Goal: Task Accomplishment & Management: Complete application form

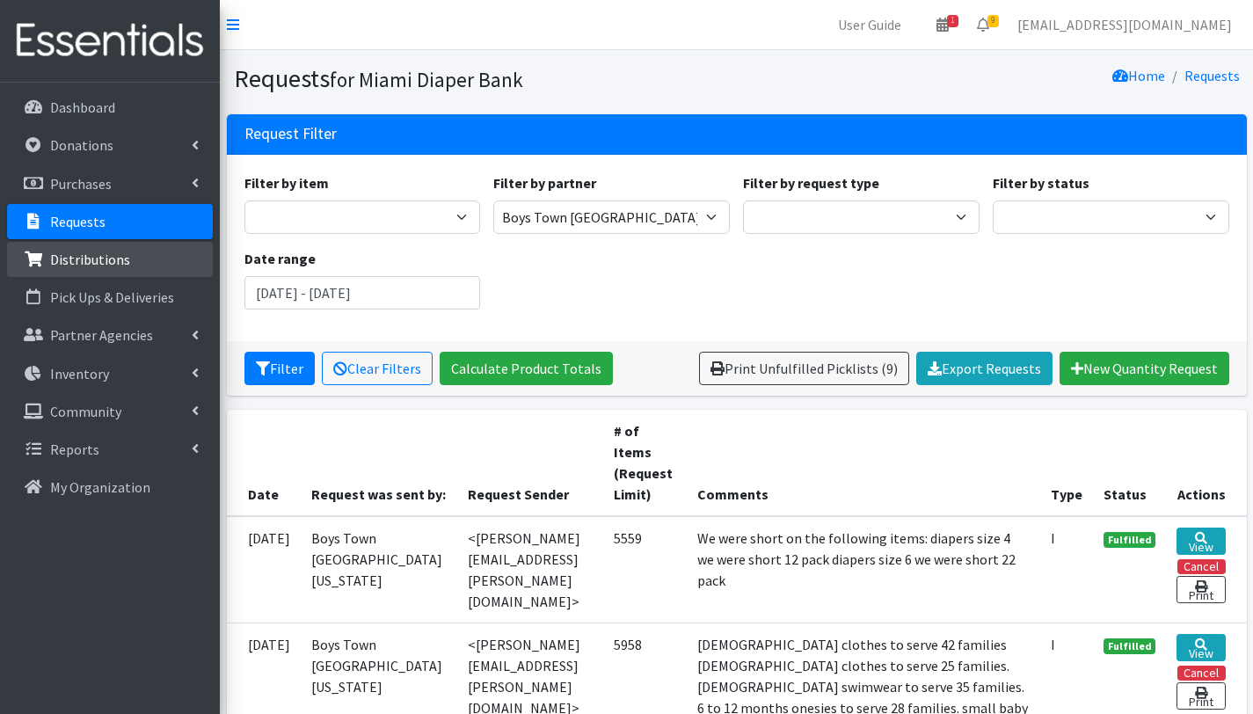
scroll to position [616, 0]
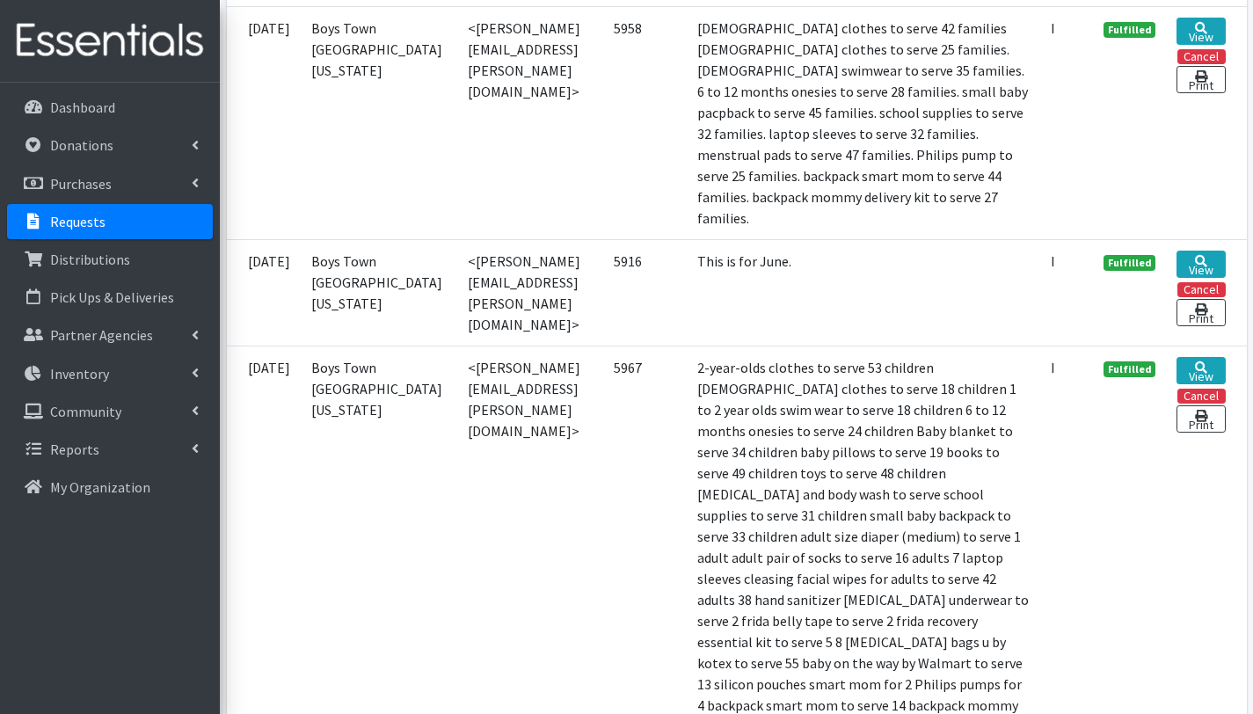
click at [64, 215] on p "Requests" at bounding box center [77, 222] width 55 height 18
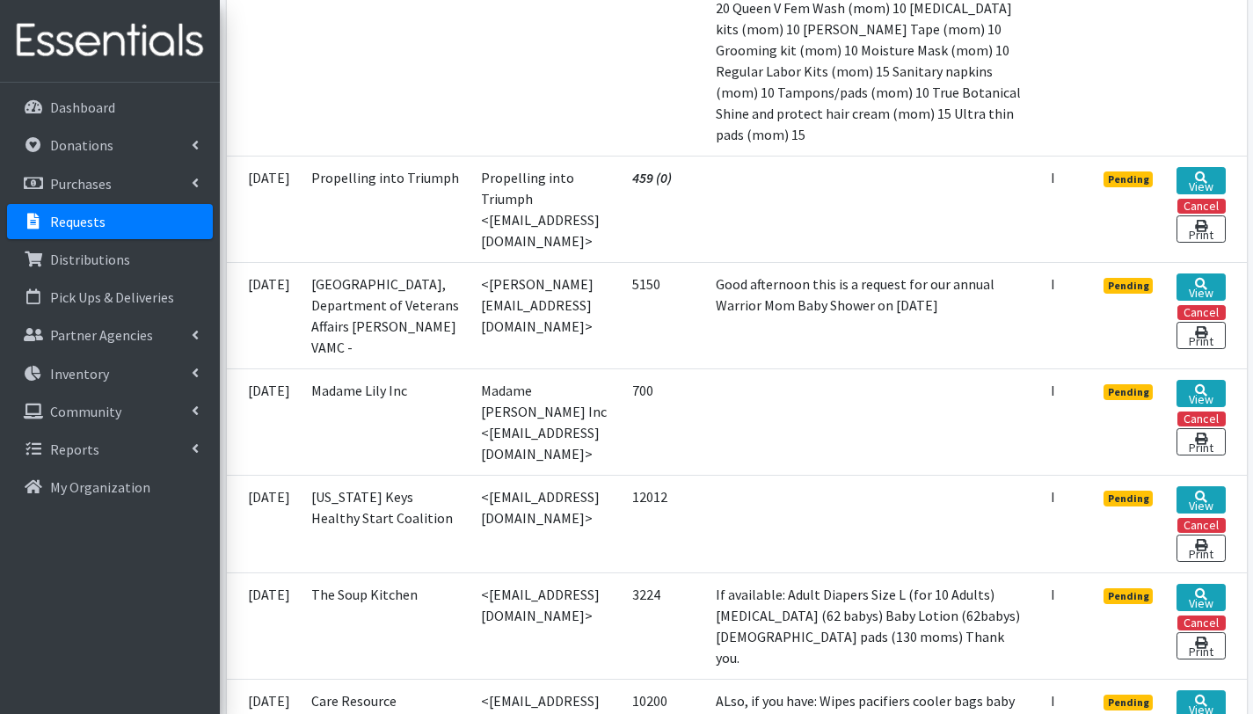
scroll to position [951, 0]
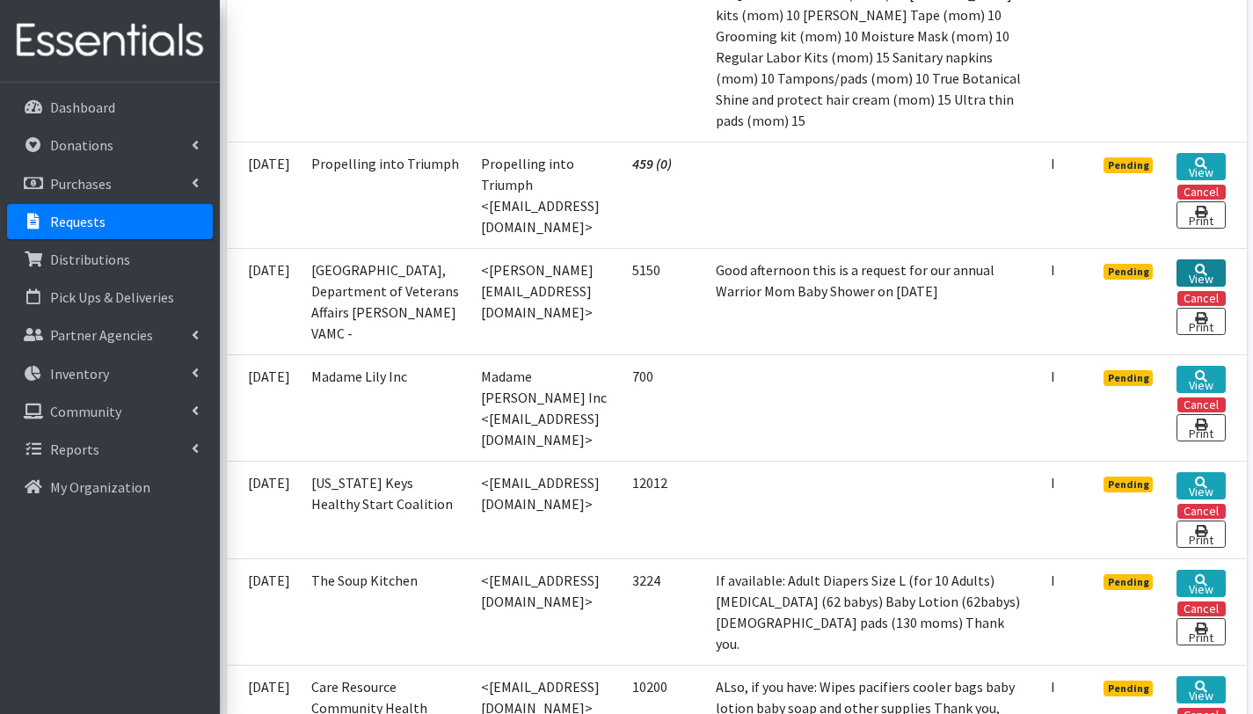
click at [1207, 287] on link "View" at bounding box center [1201, 272] width 48 height 27
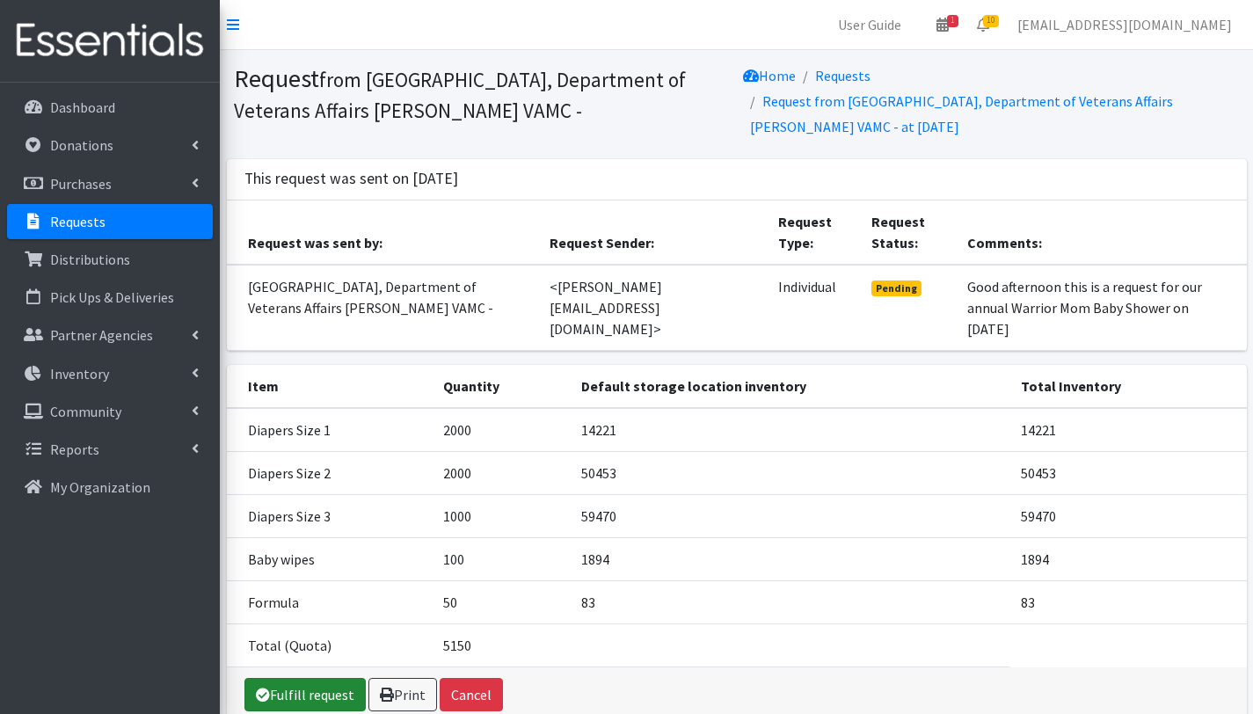
click at [324, 679] on link "Fulfill request" at bounding box center [304, 694] width 121 height 33
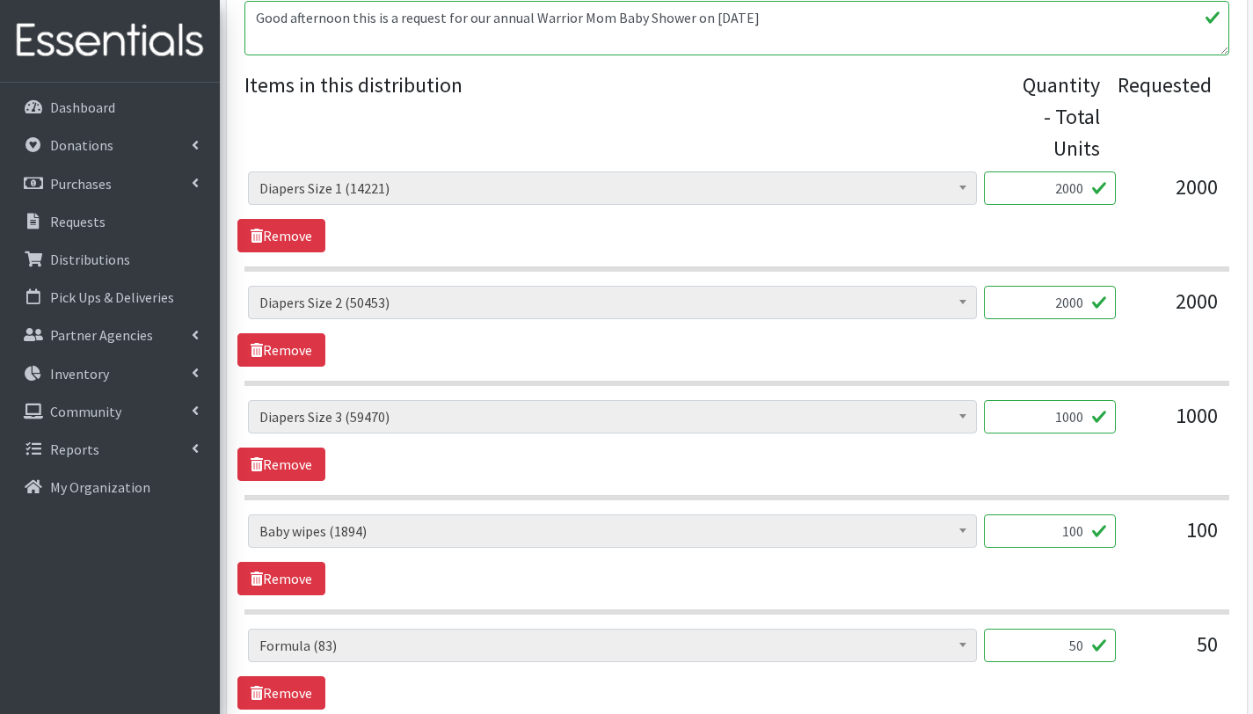
scroll to position [703, 0]
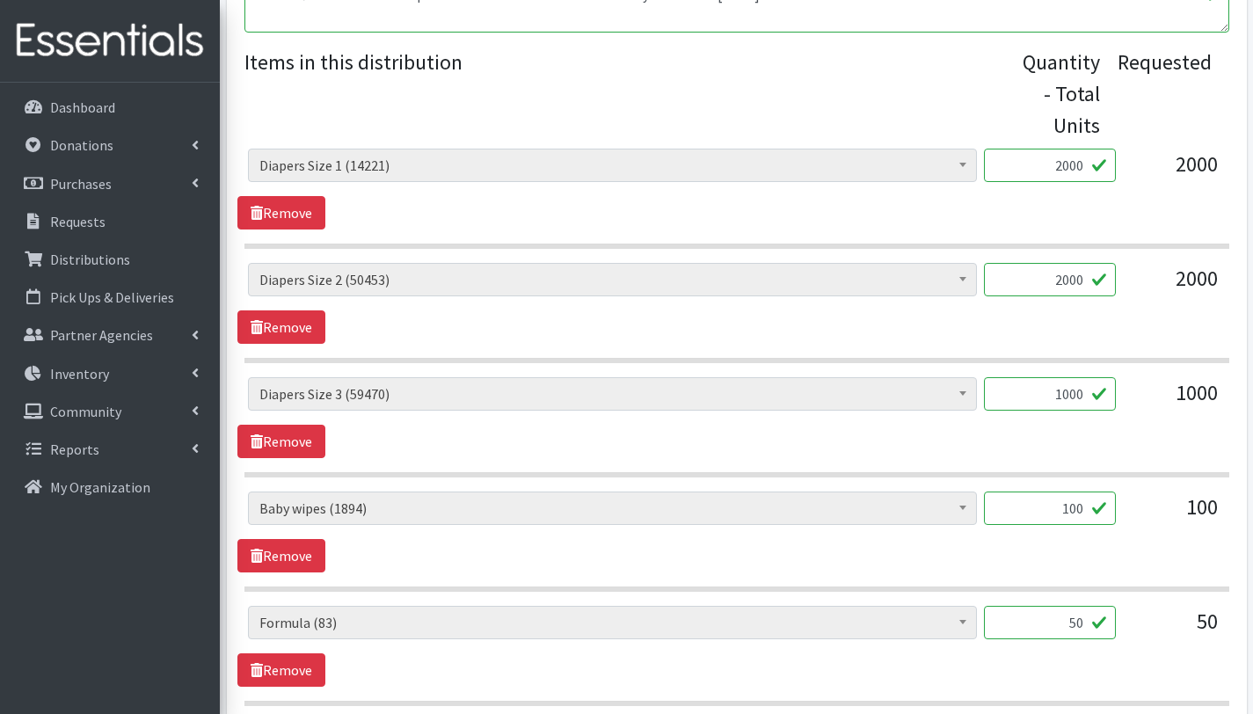
click at [1068, 281] on input "2000" at bounding box center [1050, 279] width 132 height 33
type input "300"
click at [303, 444] on link "Remove" at bounding box center [281, 441] width 88 height 33
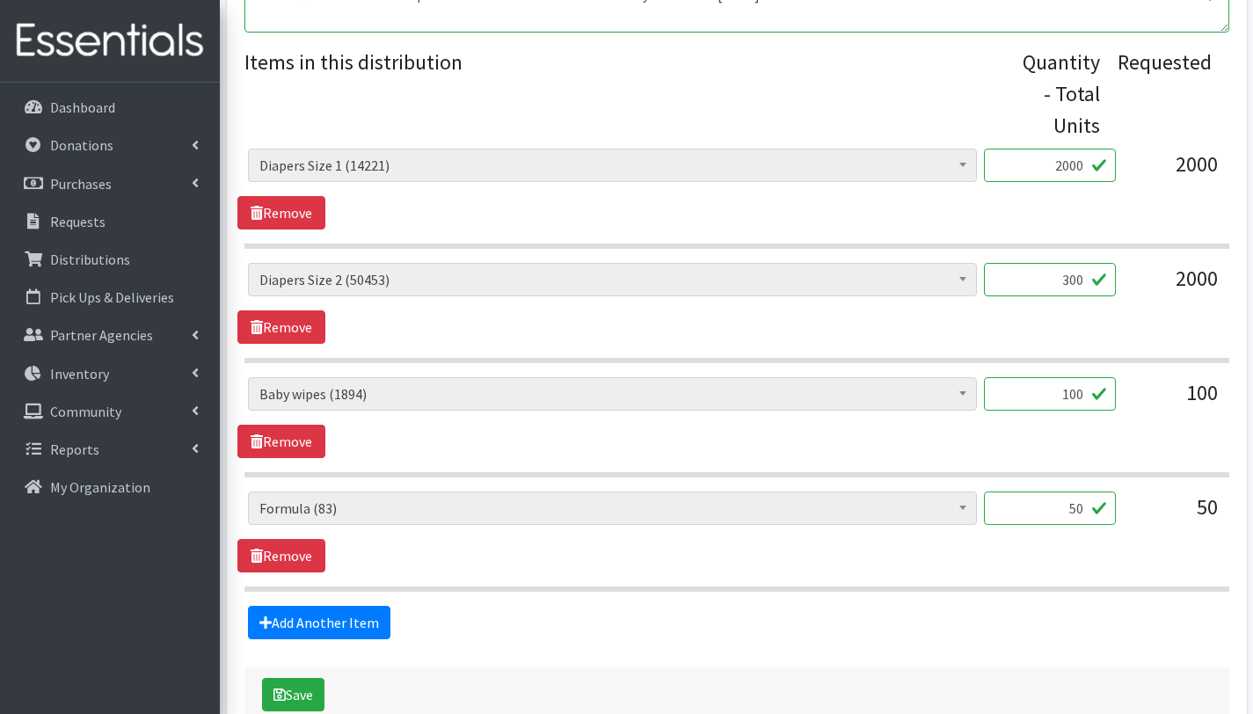
drag, startPoint x: 1063, startPoint y: 395, endPoint x: 1085, endPoint y: 394, distance: 22.0
click at [1085, 394] on input "100" at bounding box center [1050, 393] width 132 height 33
type input "46"
drag, startPoint x: 1164, startPoint y: 457, endPoint x: 1170, endPoint y: 478, distance: 21.1
click at [1164, 457] on section "# - Total number of kids being served with this order: (0) Adult Briefs (Large/…" at bounding box center [736, 427] width 985 height 100
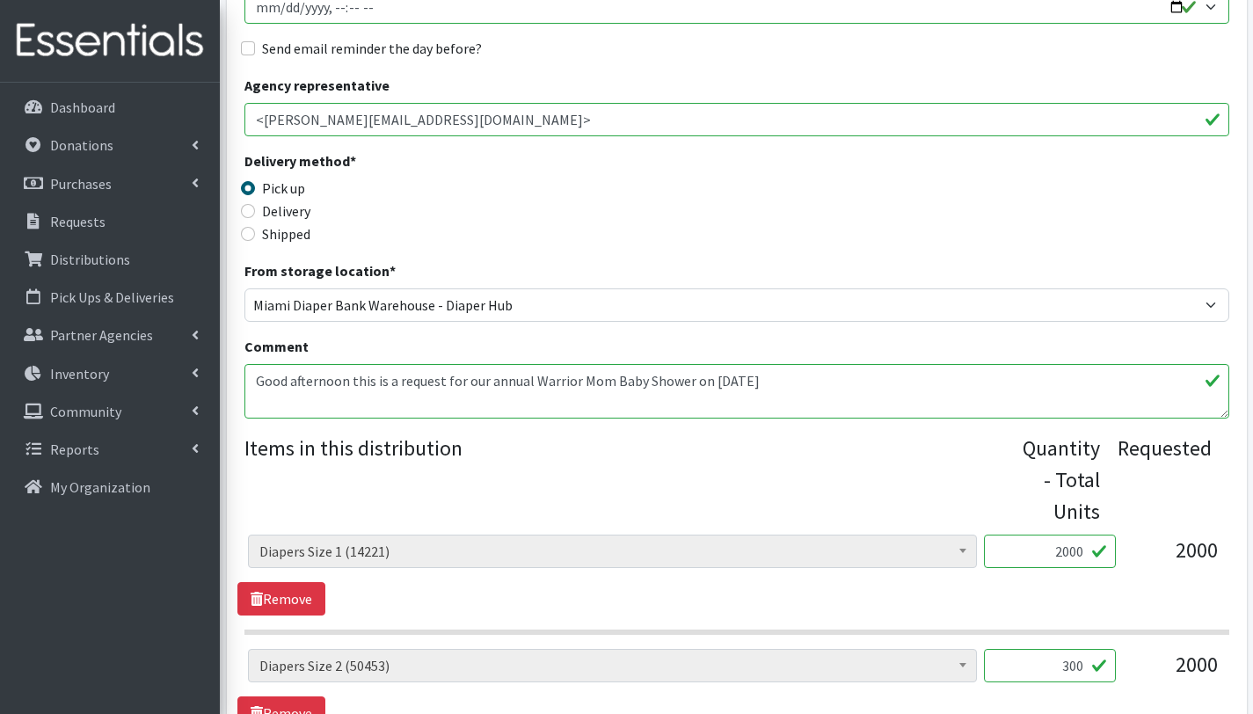
scroll to position [321, 0]
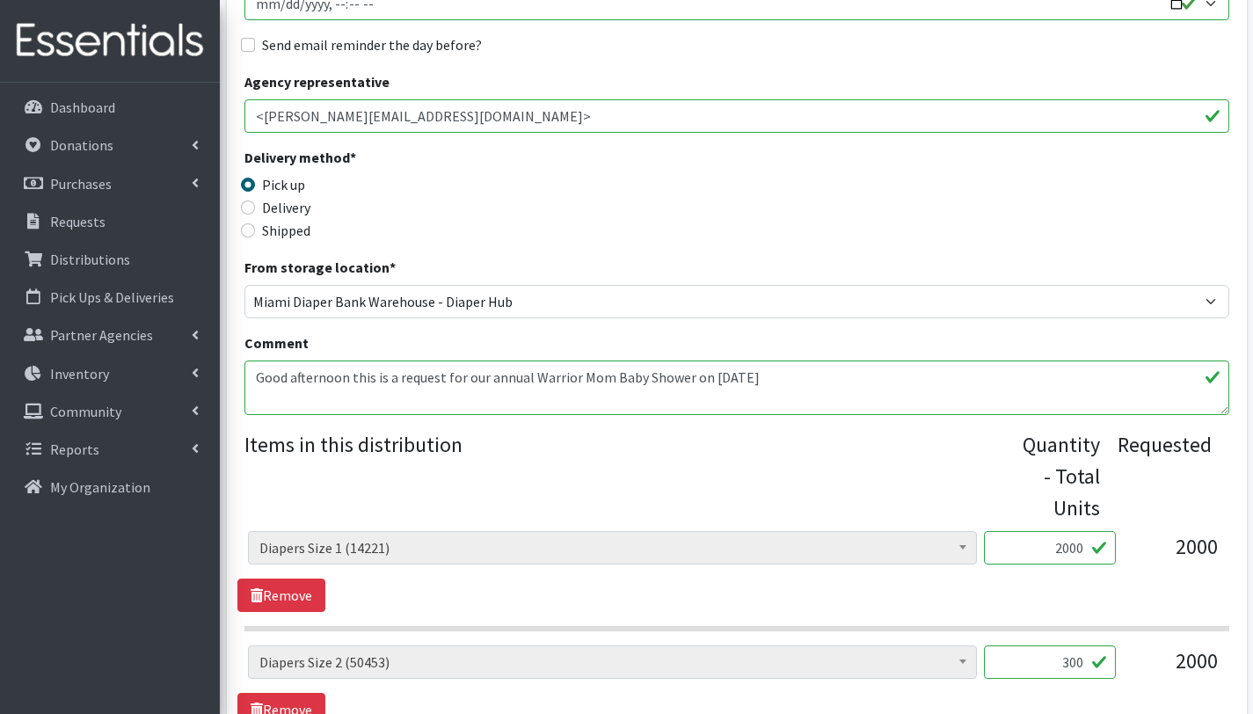
click at [257, 380] on textarea "Good afternoon this is a request for our annual Warrior Mom Baby Shower on Octo…" at bounding box center [736, 388] width 985 height 55
click at [791, 379] on textarea "Good afternoon this is a request for our annual Warrior Mom Baby Shower on Octo…" at bounding box center [736, 388] width 985 height 55
click at [788, 379] on textarea "Good afternoon this is a request for our annual Warrior Mom Baby Shower on Octo…" at bounding box center [736, 388] width 985 height 55
click at [258, 371] on textarea "Good afternoon this is a request for our annual Warrior Mom Baby Shower on Octo…" at bounding box center [736, 388] width 985 height 55
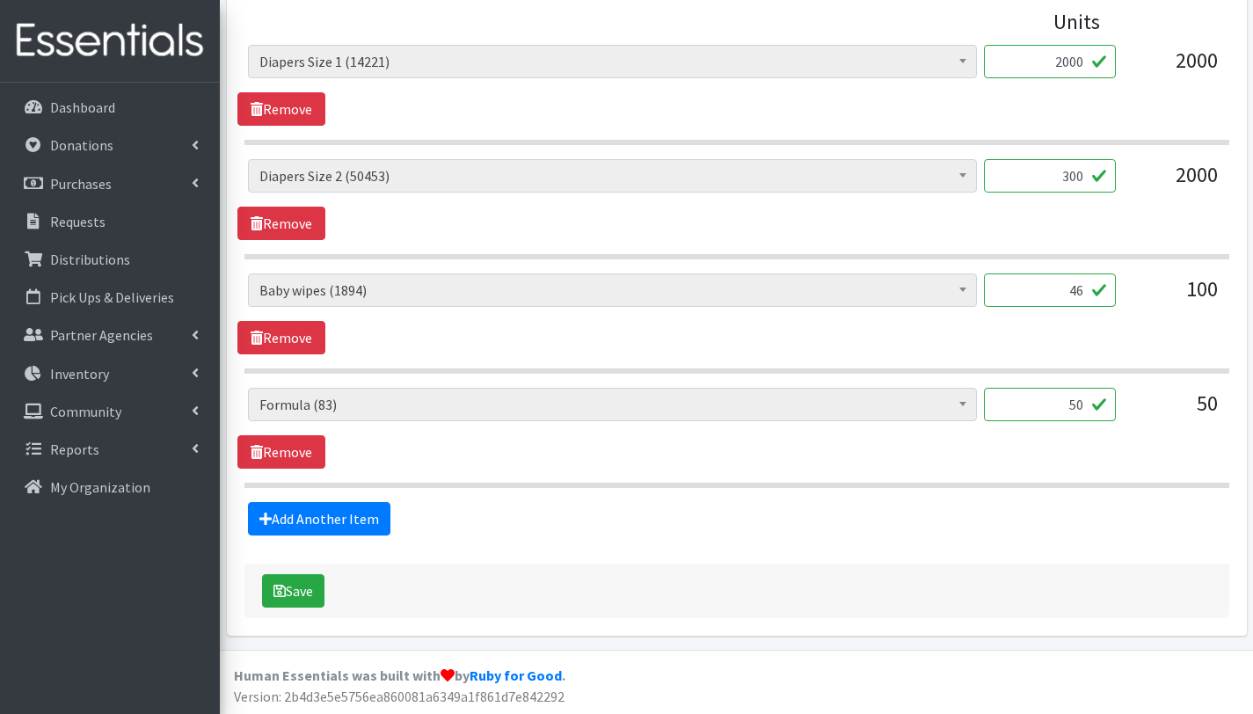
scroll to position [808, 0]
type textarea "this order is serving 46 children Good afternoon this is a request for our annu…"
click at [311, 596] on button "Save" at bounding box center [293, 589] width 62 height 33
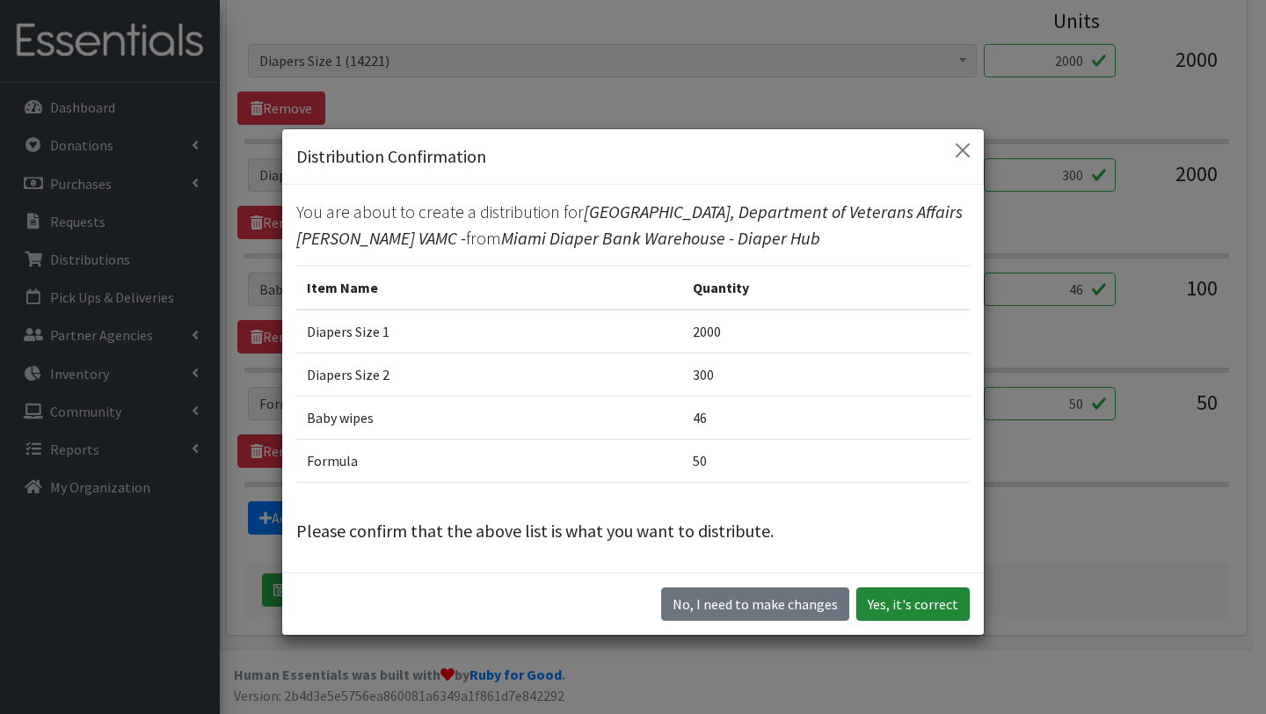
click at [880, 601] on button "Yes, it's correct" at bounding box center [913, 603] width 113 height 33
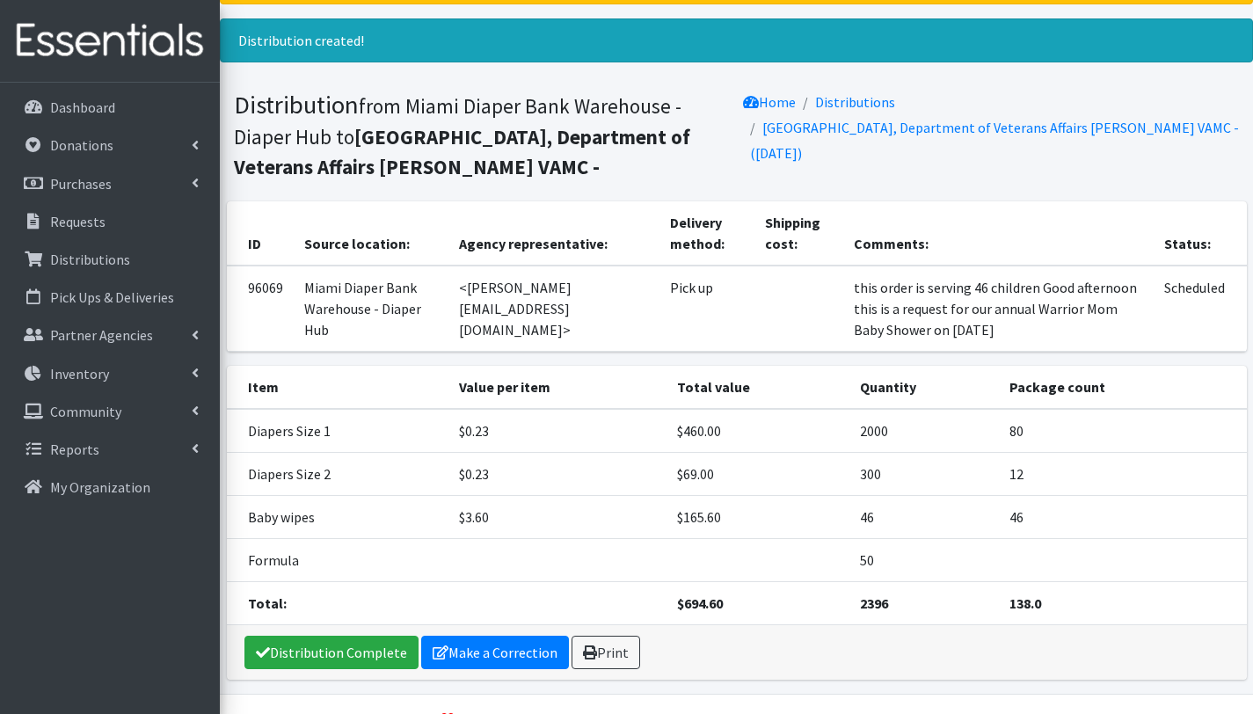
scroll to position [135, 0]
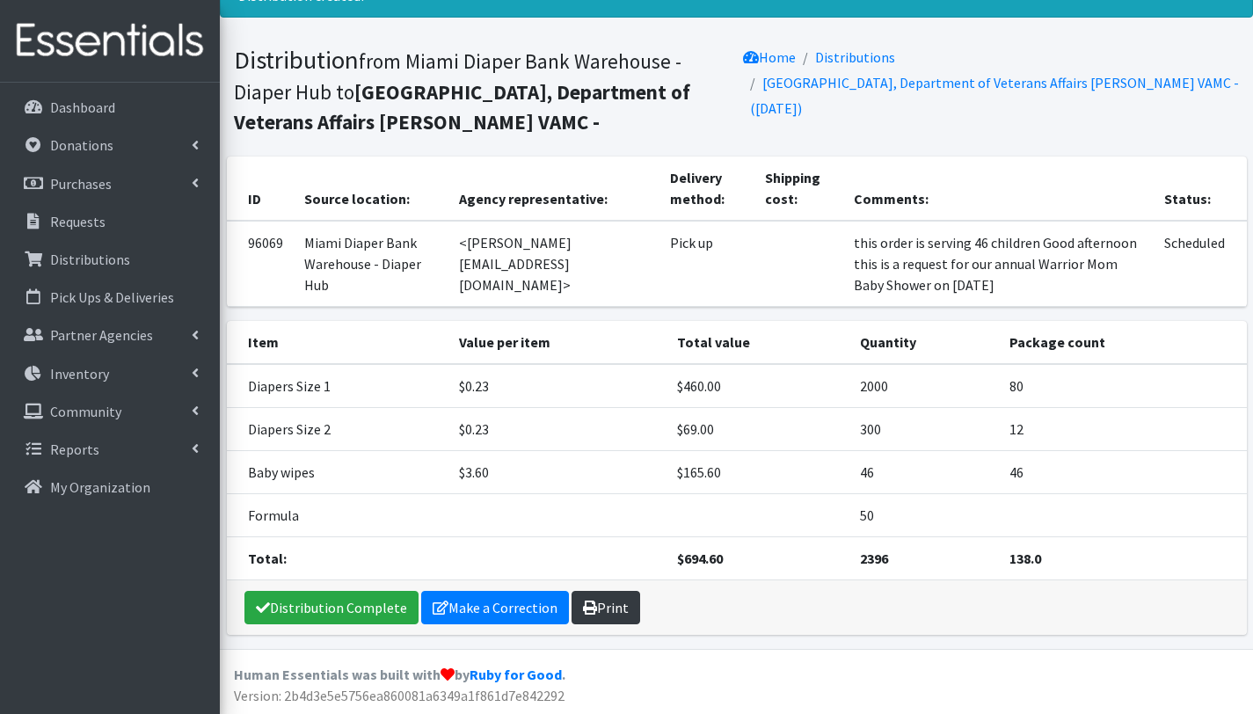
click at [616, 608] on link "Print" at bounding box center [606, 607] width 69 height 33
click at [102, 251] on p "Distributions" at bounding box center [90, 260] width 80 height 18
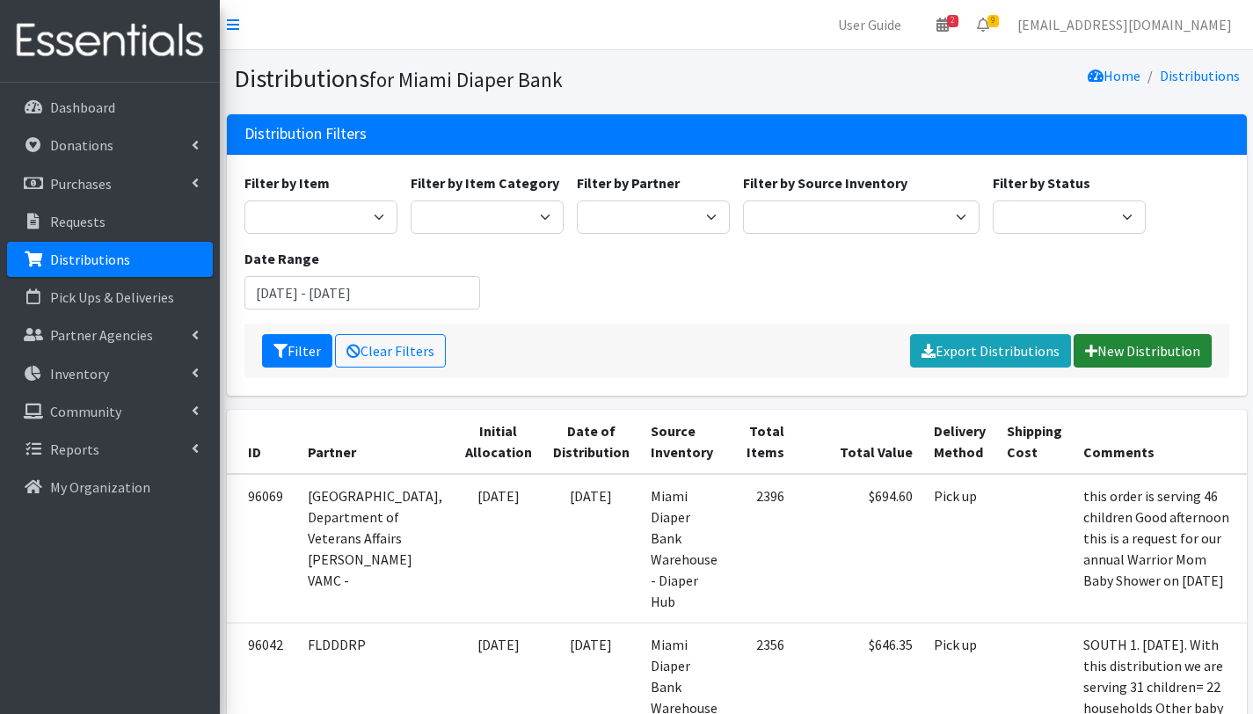
click at [1157, 342] on link "New Distribution" at bounding box center [1143, 350] width 138 height 33
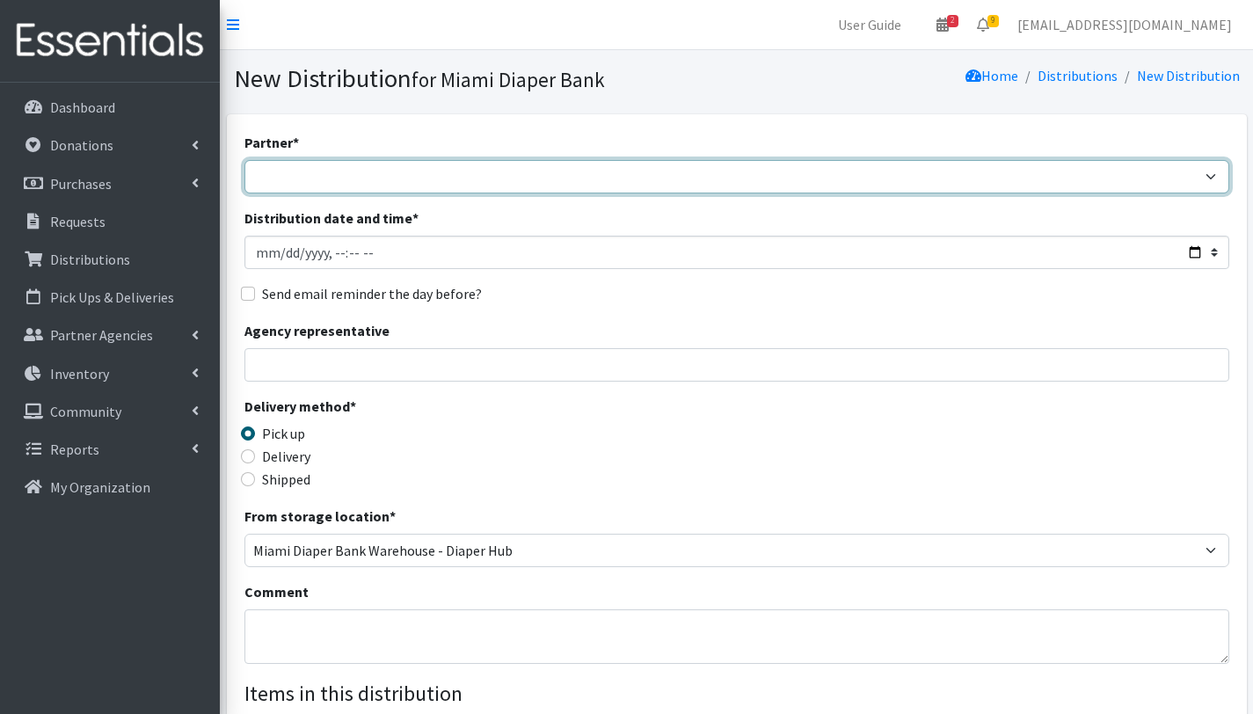
click at [328, 175] on select "A Safe Haven for [GEOGRAPHIC_DATA] Belafonte TACOLCY Center [GEOGRAPHIC_DATA] […" at bounding box center [736, 176] width 985 height 33
select select "2872"
click at [244, 160] on select "A Safe Haven for [GEOGRAPHIC_DATA] Belafonte TACOLCY Center [GEOGRAPHIC_DATA] […" at bounding box center [736, 176] width 985 height 33
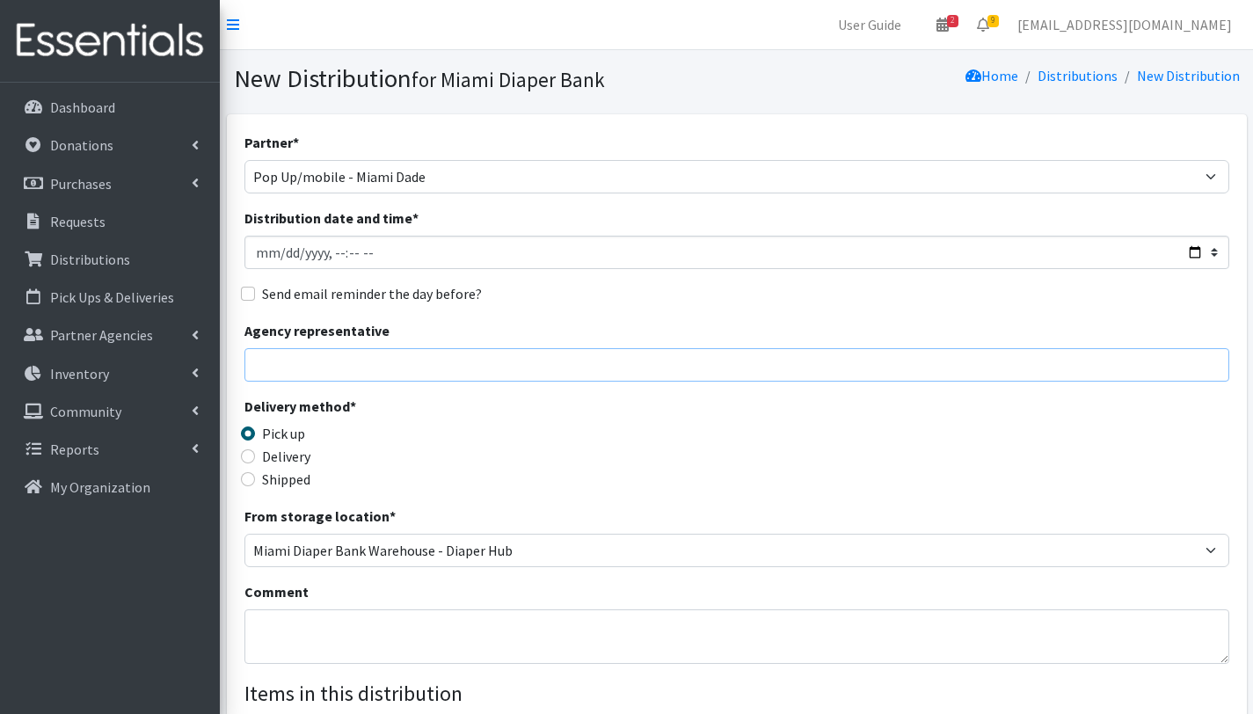
click at [300, 362] on input "Agency representative" at bounding box center [736, 364] width 985 height 33
type input "[PERSON_NAME]"
click at [343, 635] on textarea "Comment" at bounding box center [736, 636] width 985 height 55
paste textarea "Warrior Mom Baby Shower event on [DATE]."
click at [390, 624] on textarea "POP UP . Special Event Warrior Mom Baby Shower event on [DATE]." at bounding box center [736, 636] width 985 height 55
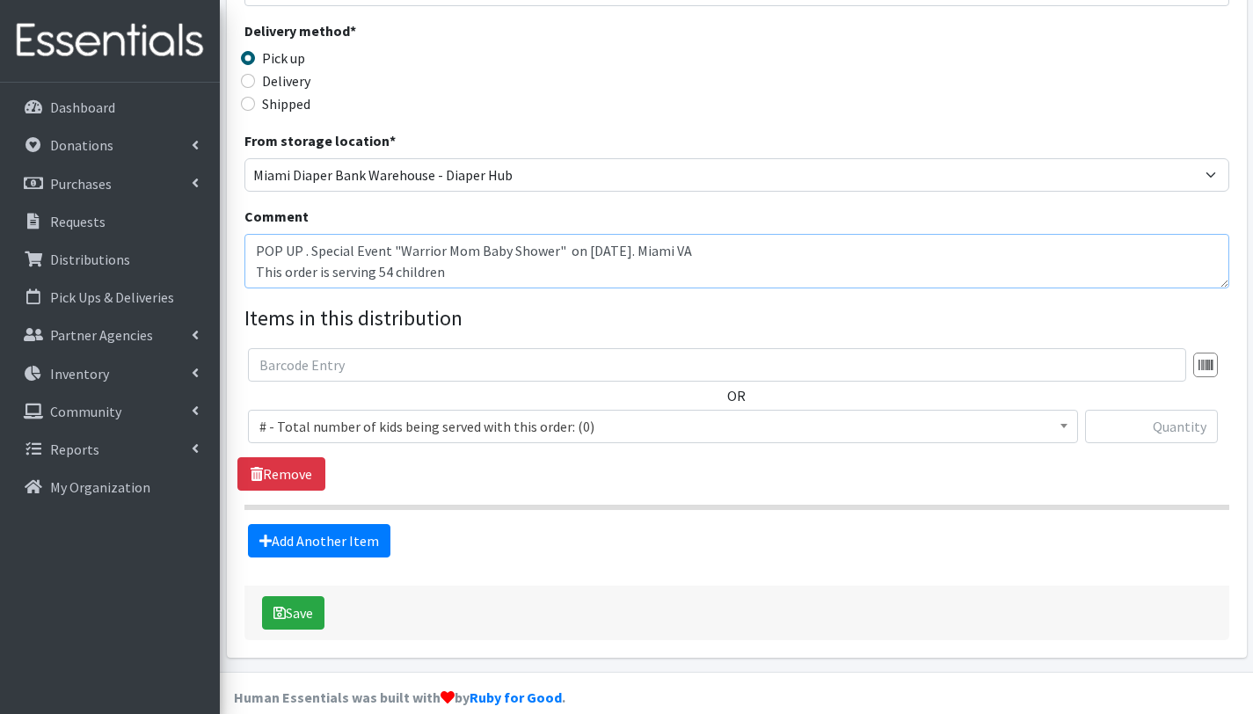
scroll to position [398, 0]
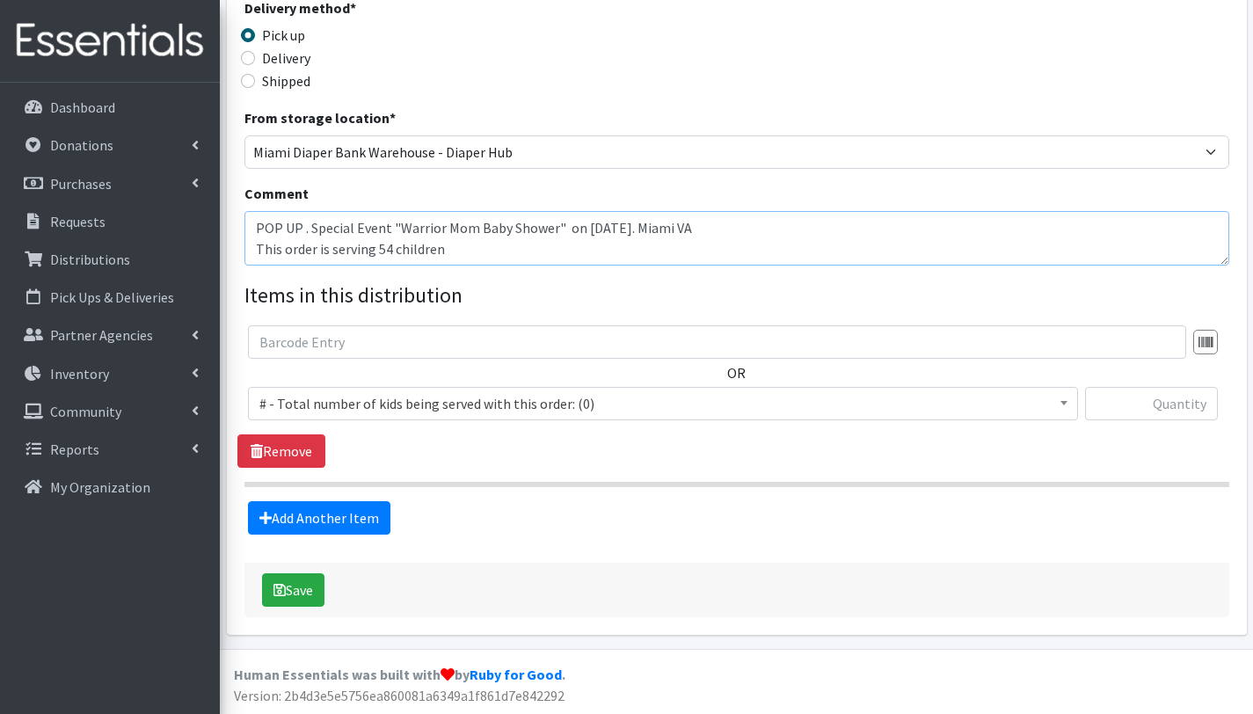
type textarea "POP UP . Special Event "Warrior Mom Baby Shower" on [DATE]. Miami VA This order…"
click at [334, 402] on span "# - Total number of kids being served with this order: (0)" at bounding box center [662, 403] width 807 height 25
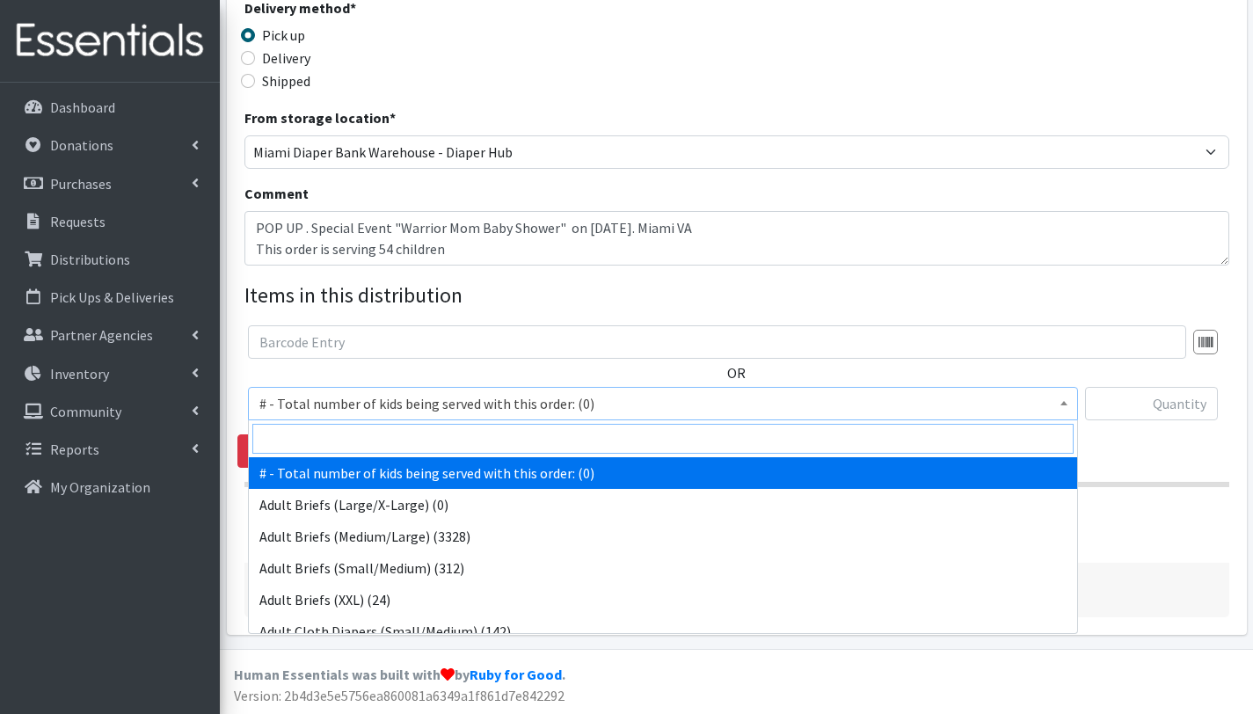
click at [331, 434] on input "search" at bounding box center [662, 439] width 821 height 30
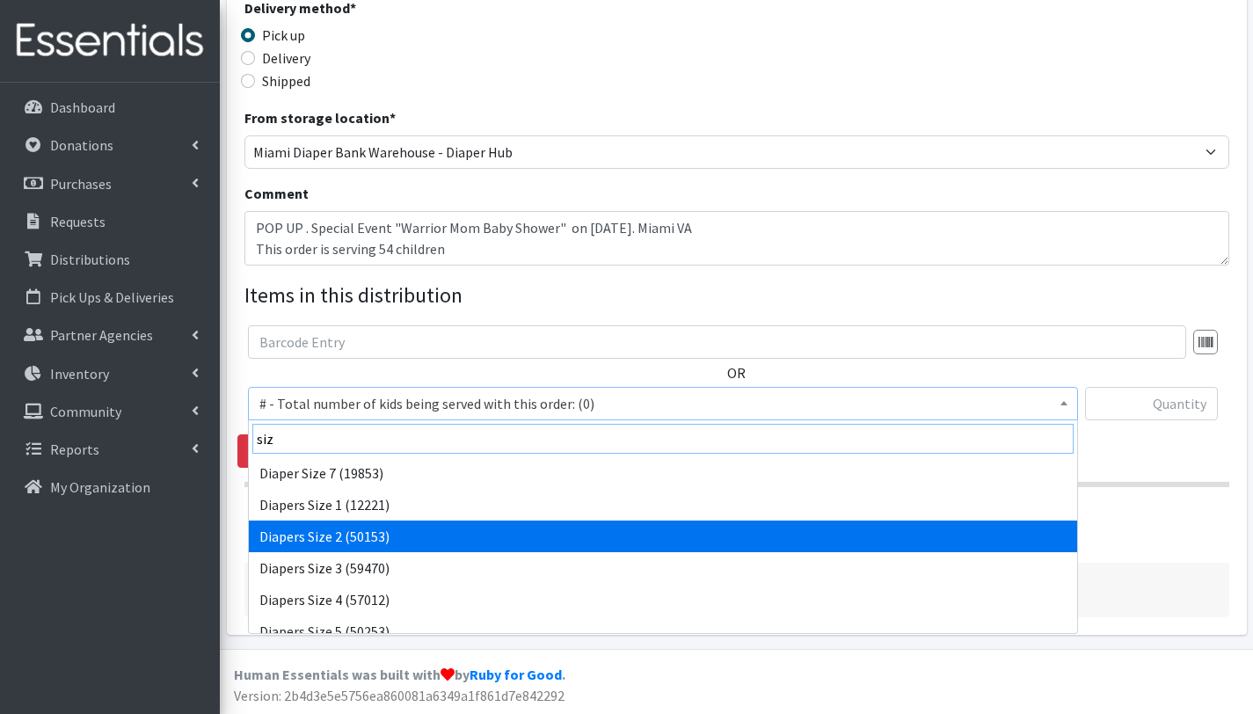
type input "siz"
select select "2668"
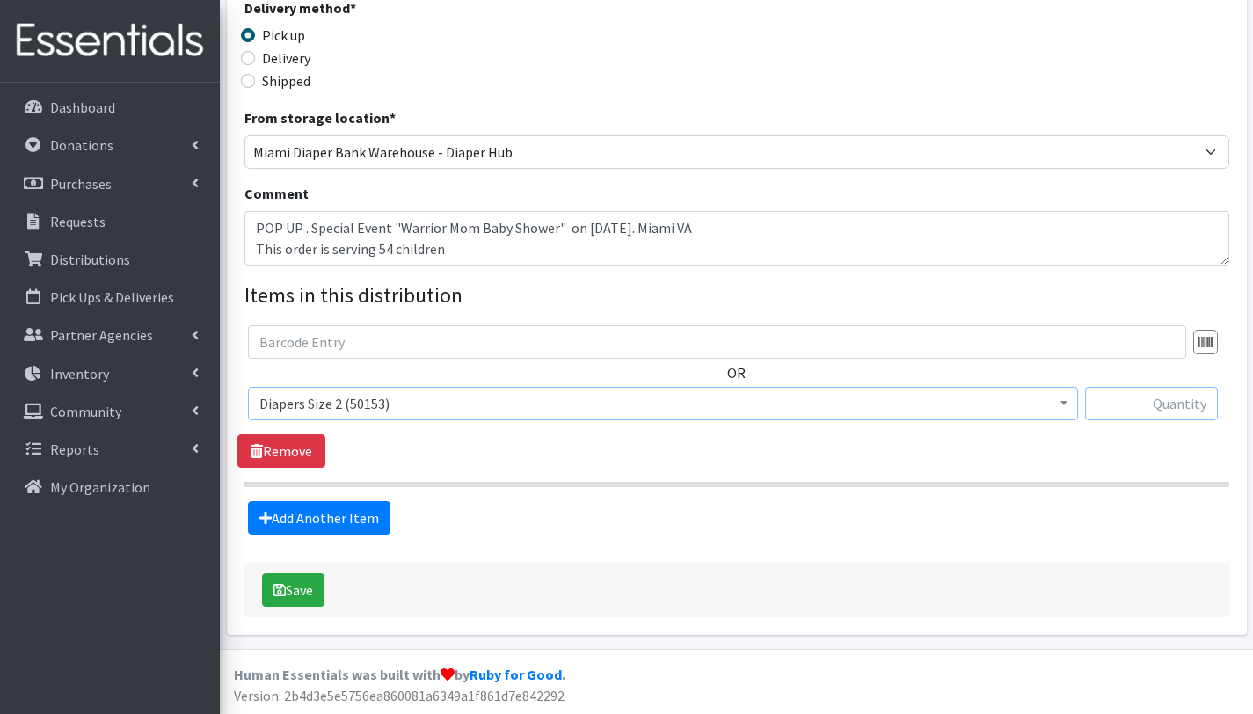
click at [1137, 404] on input "text" at bounding box center [1151, 403] width 133 height 33
type input "1700"
click at [339, 516] on link "Add Another Item" at bounding box center [319, 517] width 142 height 33
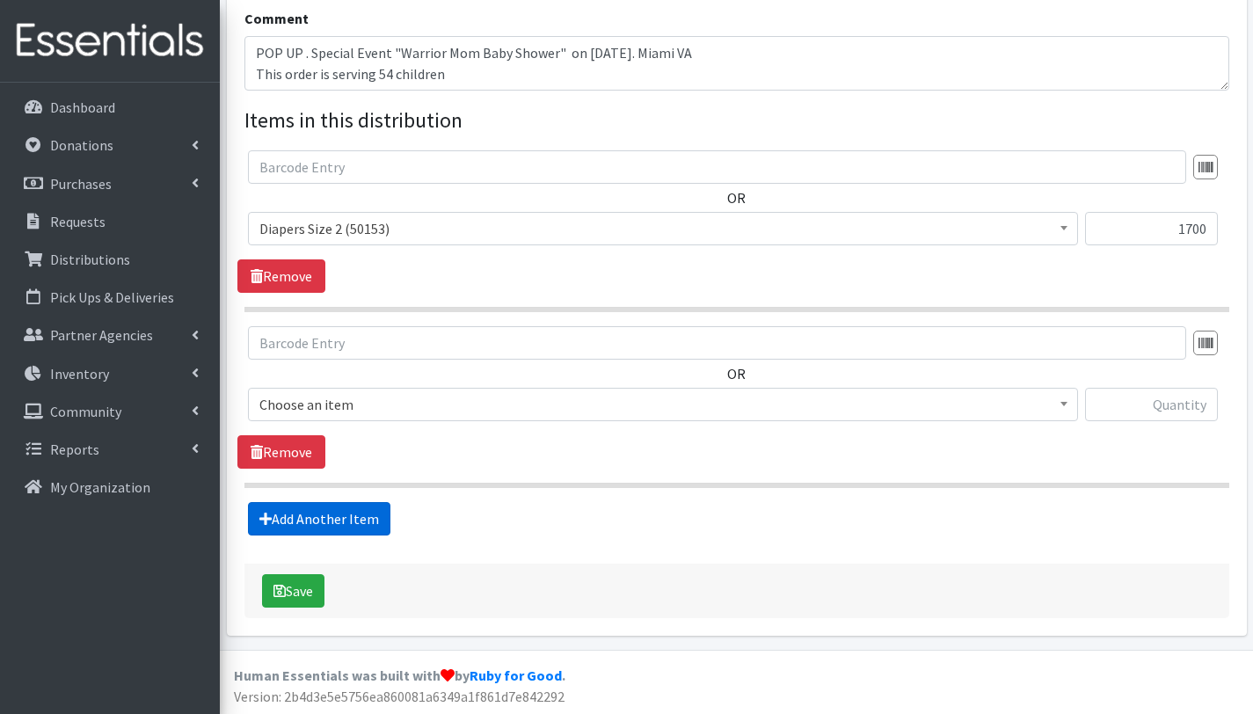
scroll to position [574, 0]
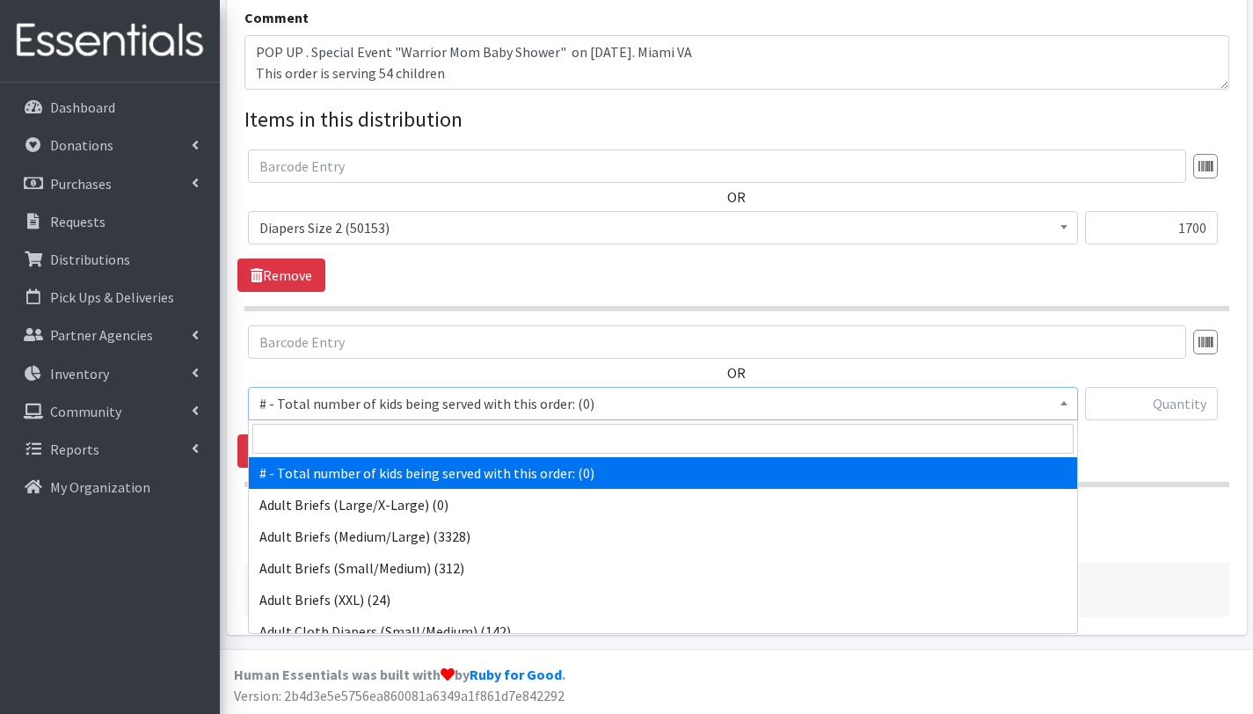
click at [335, 402] on span "# - Total number of kids being served with this order: (0)" at bounding box center [662, 403] width 807 height 25
click at [335, 436] on input "search" at bounding box center [662, 439] width 821 height 30
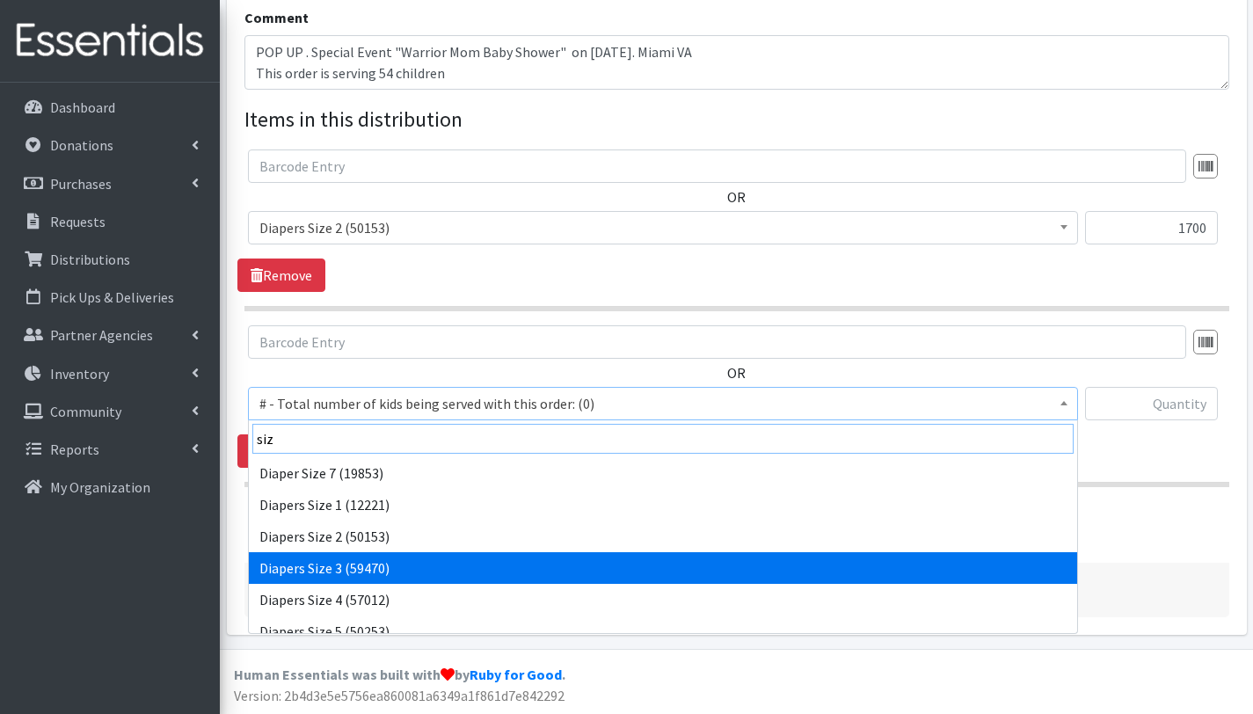
type input "siz"
select select "2655"
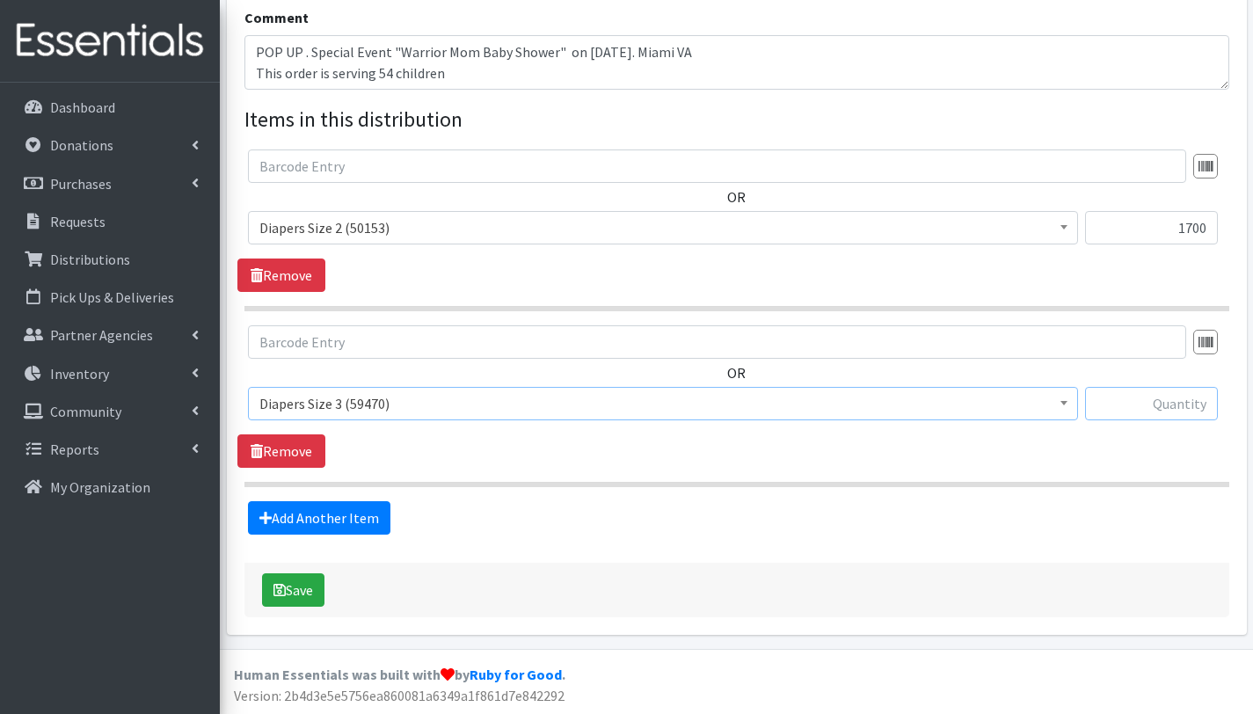
click at [1182, 405] on input "text" at bounding box center [1151, 403] width 133 height 33
type input "1000"
click at [346, 521] on link "Add Another Item" at bounding box center [319, 517] width 142 height 33
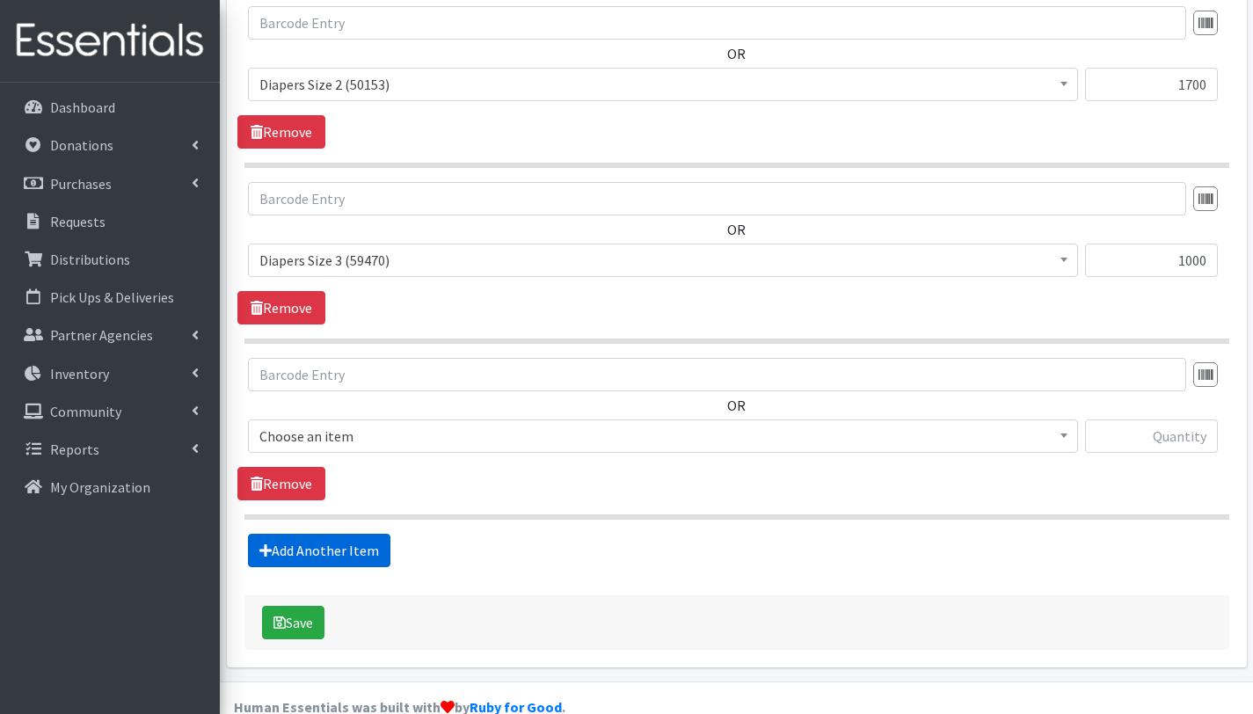
scroll to position [750, 0]
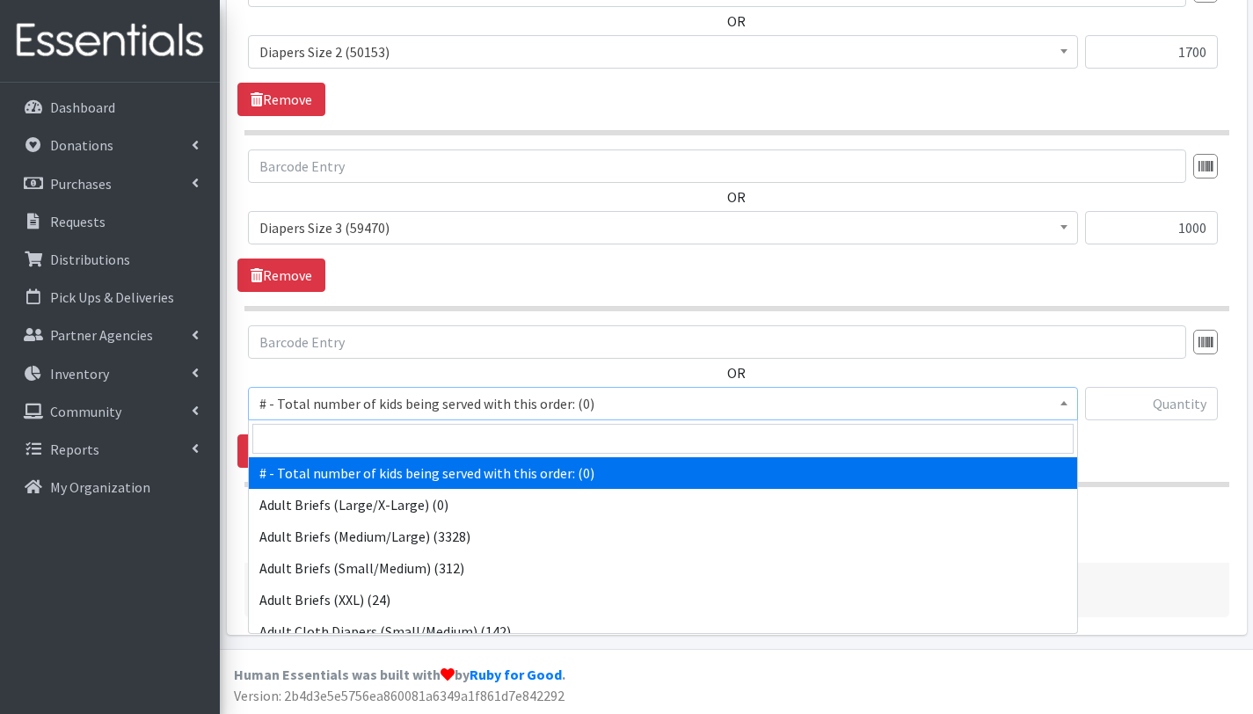
click at [374, 400] on span "# - Total number of kids being served with this order: (0)" at bounding box center [662, 403] width 807 height 25
click at [367, 443] on input "search" at bounding box center [662, 439] width 821 height 30
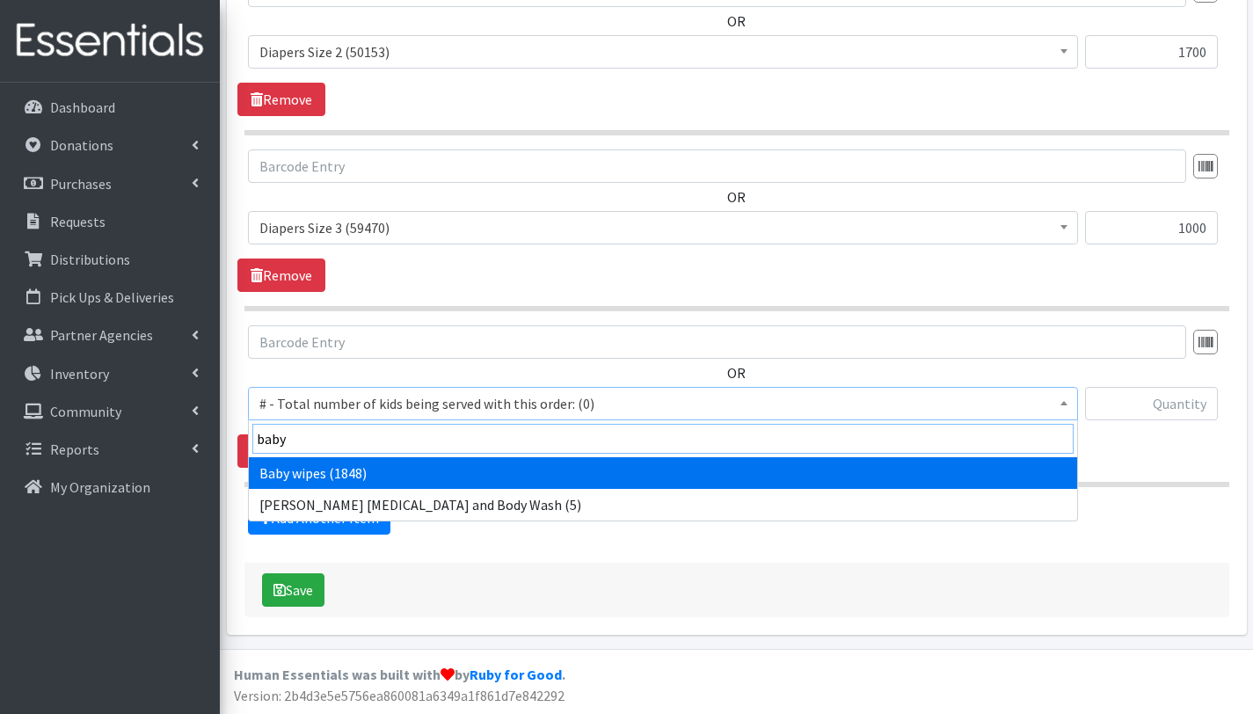
type input "baby"
select select "2649"
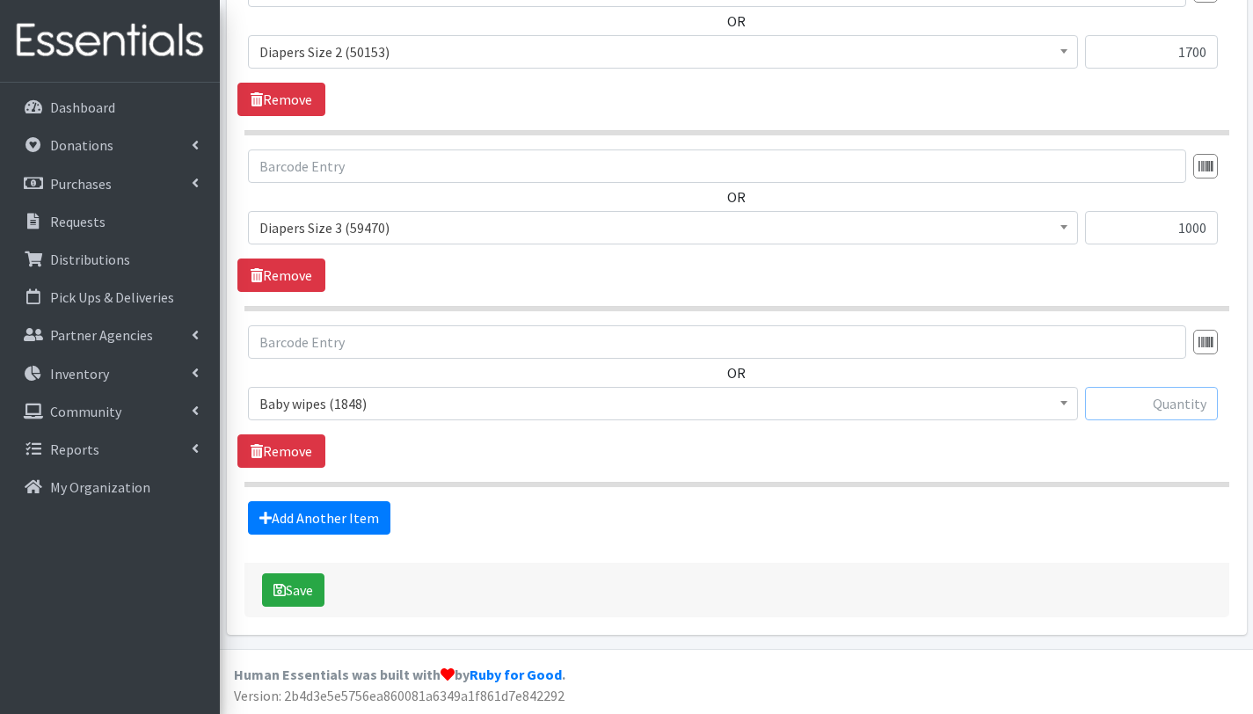
click at [1165, 409] on input "text" at bounding box center [1151, 403] width 133 height 33
type input "54"
click at [294, 590] on button "Save" at bounding box center [293, 589] width 62 height 33
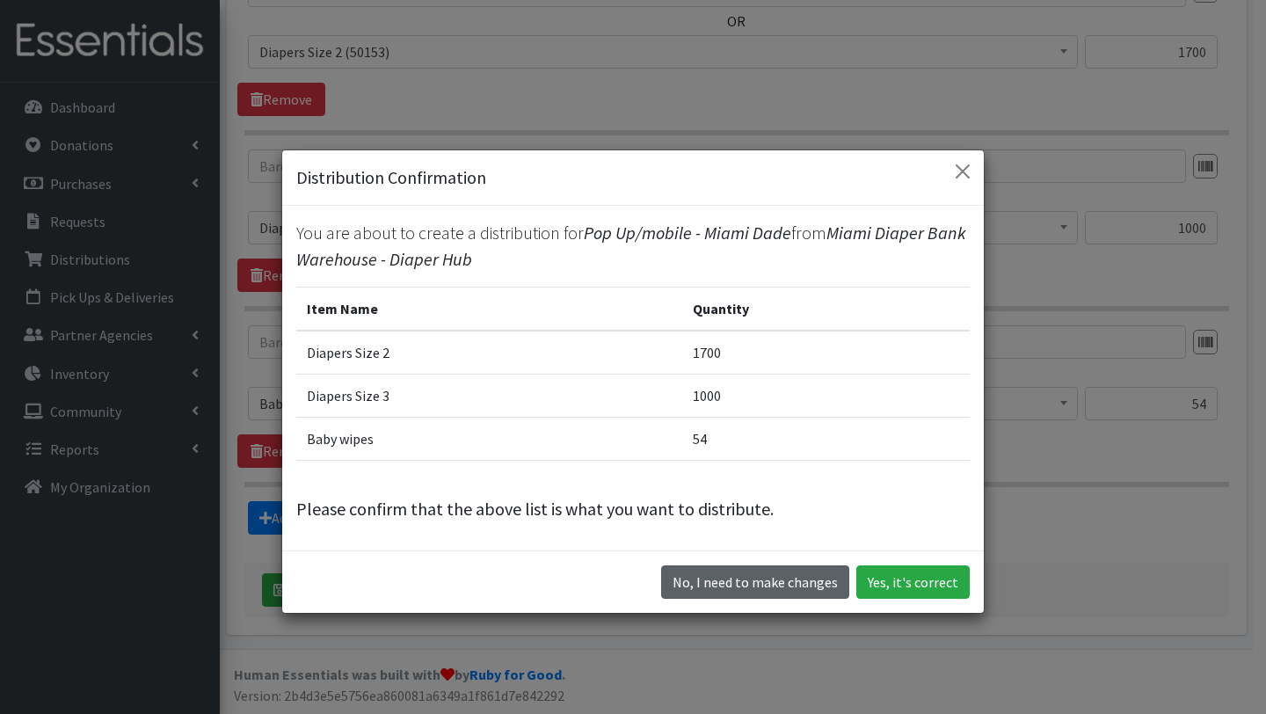
click at [792, 585] on button "No, I need to make changes" at bounding box center [755, 581] width 188 height 33
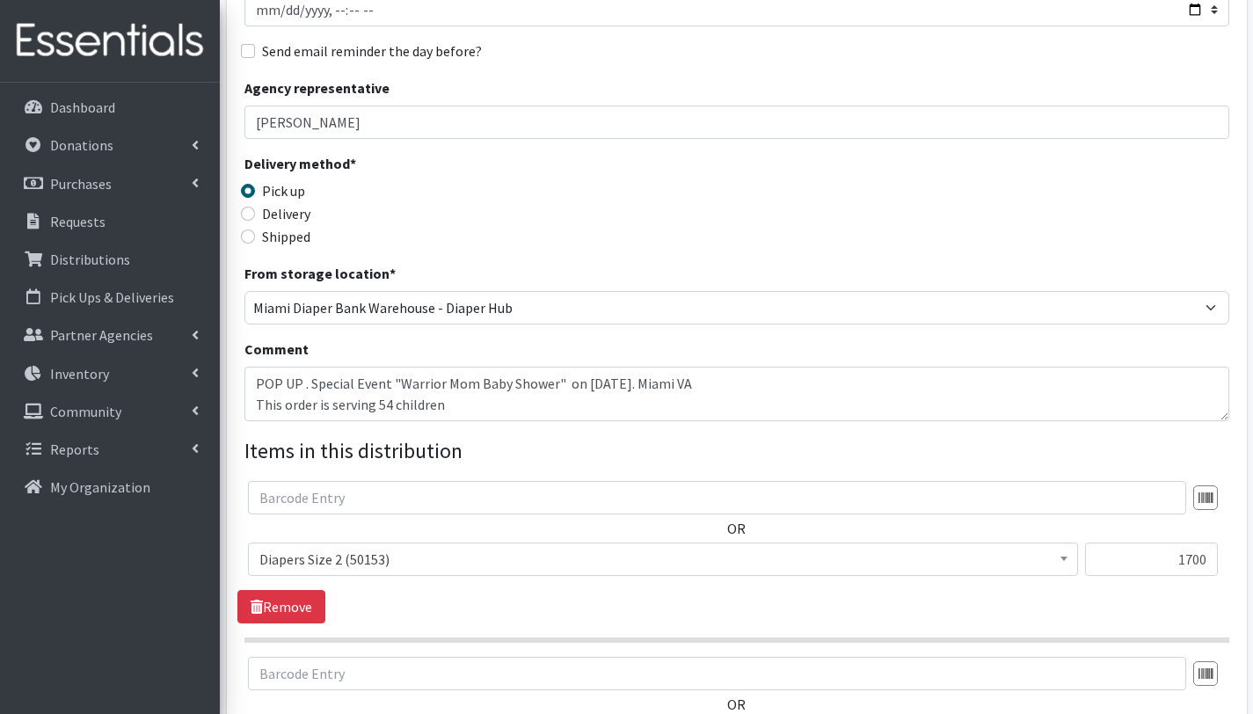
scroll to position [250, 0]
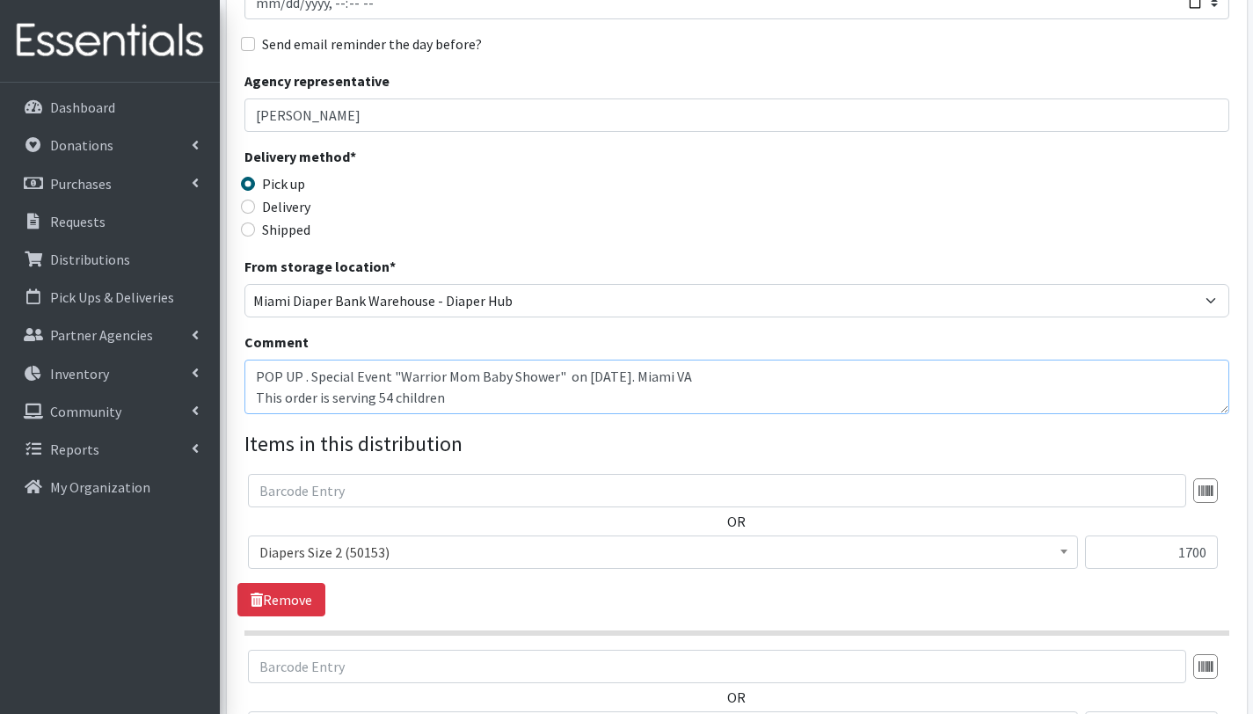
click at [647, 373] on textarea "POP UP . Special Event "Warrior Mom Baby Shower" on [DATE]. Miami VA This order…" at bounding box center [736, 387] width 985 height 55
click at [630, 378] on textarea "POP UP . Special Event "Warrior Mom Baby Shower" on [DATE]. Miami VA This order…" at bounding box center [736, 387] width 985 height 55
click at [724, 390] on textarea "POP UP . Special Event "Warrior Mom Baby Shower" on [DATE]. Miami VA This order…" at bounding box center [736, 387] width 985 height 55
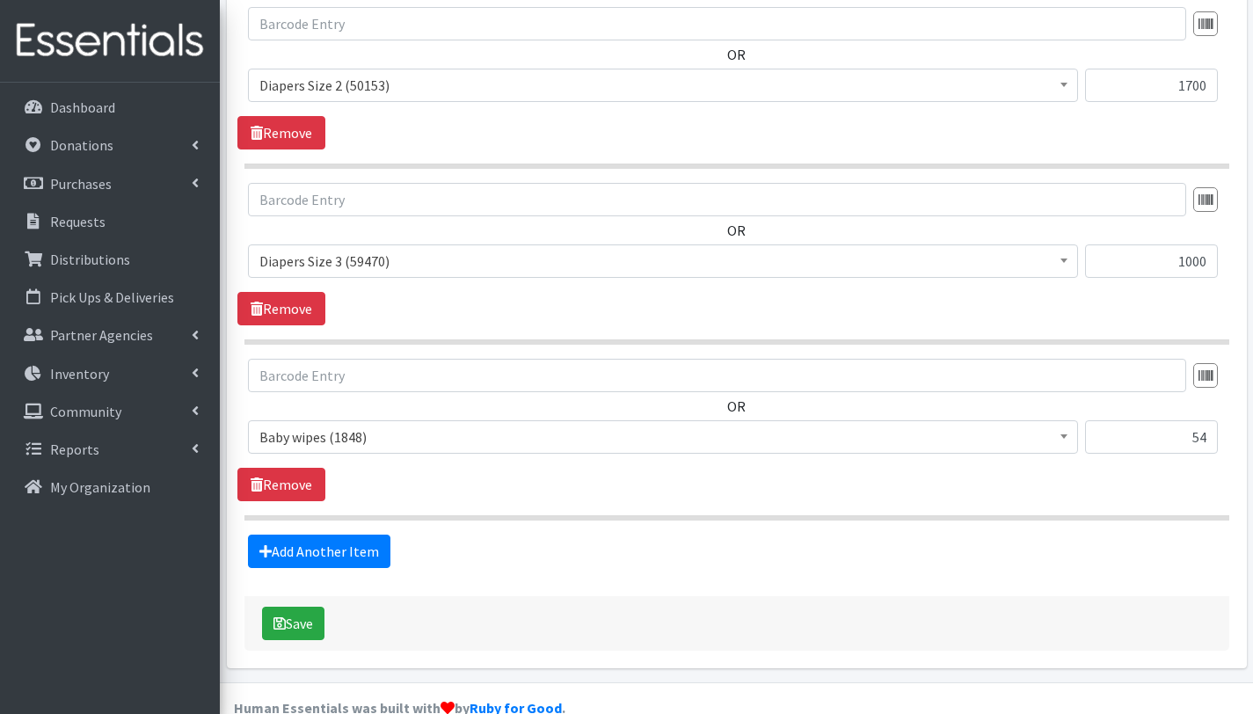
scroll to position [750, 0]
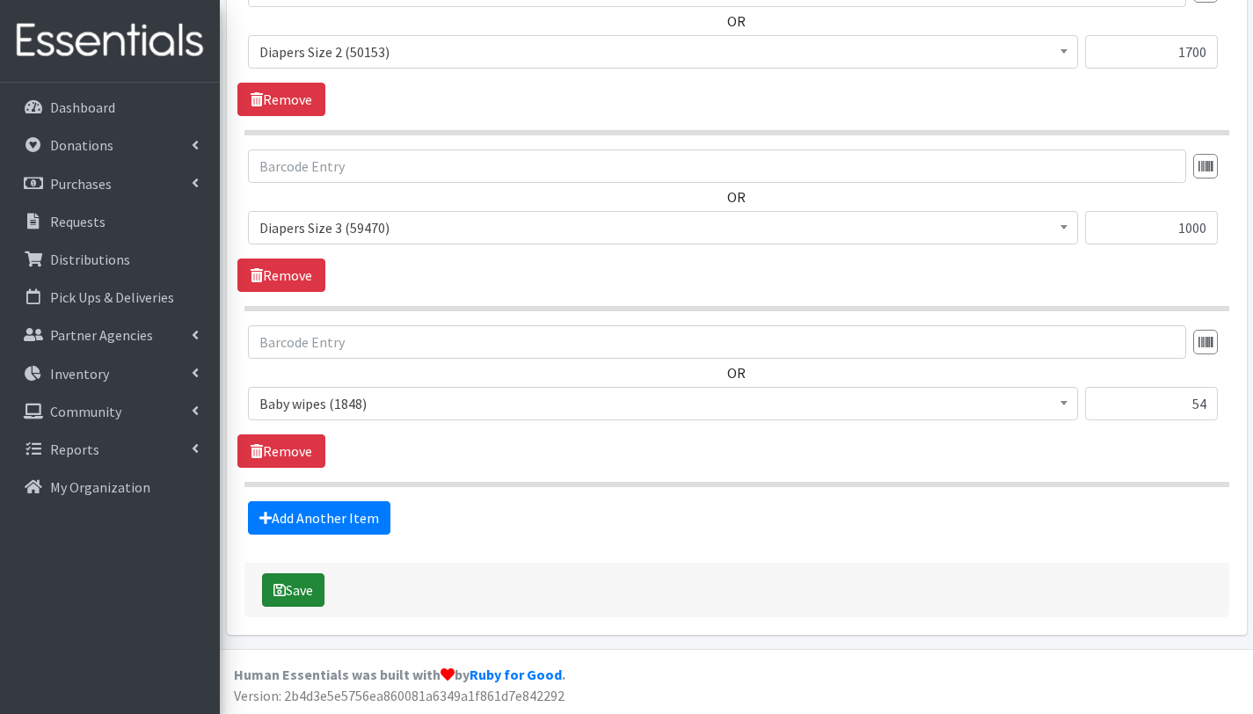
type textarea "POP UP . Special Event "Warrior Mom Baby Shower" on [DATE]. Miami VA This order…"
click at [312, 598] on button "Save" at bounding box center [293, 589] width 62 height 33
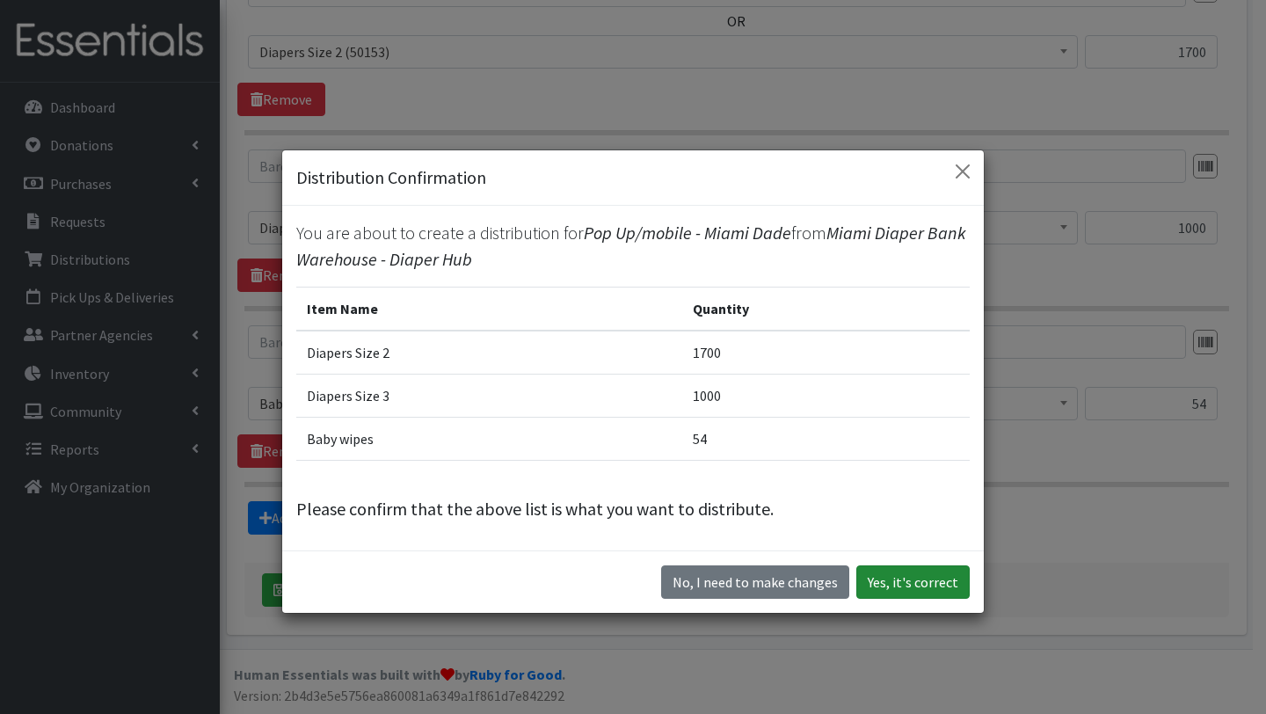
click at [876, 587] on button "Yes, it's correct" at bounding box center [913, 581] width 113 height 33
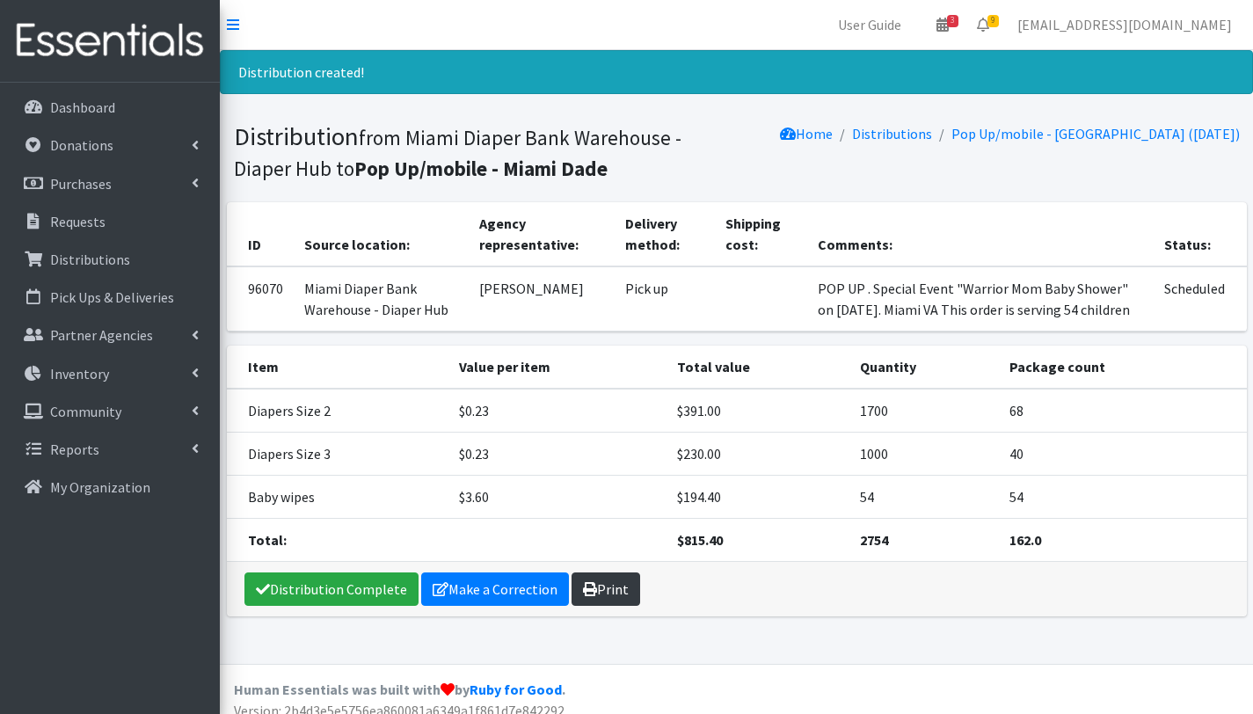
click at [594, 594] on link "Print" at bounding box center [606, 588] width 69 height 33
